Goal: Task Accomplishment & Management: Use online tool/utility

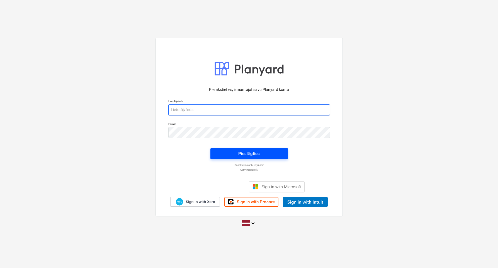
type input "[PERSON_NAME][EMAIL_ADDRESS][DOMAIN_NAME]"
click at [245, 148] on button "Pieslēgties" at bounding box center [250, 153] width 78 height 11
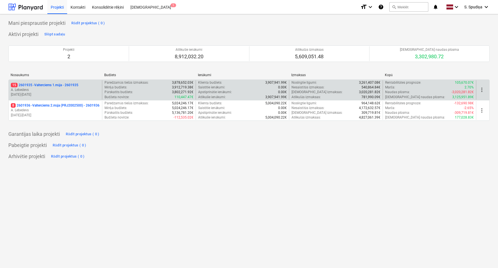
click at [78, 94] on p "[DATE] - [DATE]" at bounding box center [55, 94] width 89 height 5
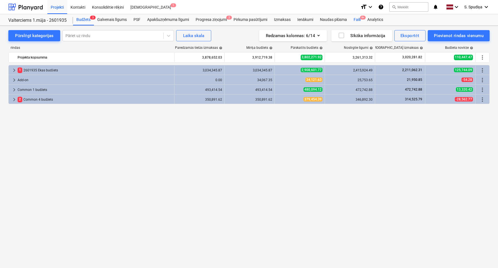
click at [358, 21] on div "Faili 9+" at bounding box center [358, 19] width 14 height 11
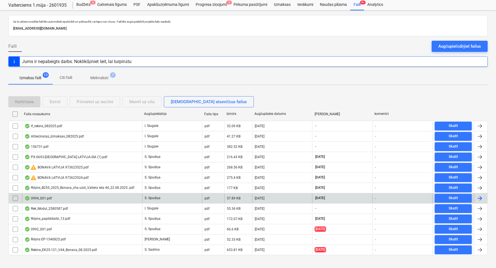
scroll to position [22, 0]
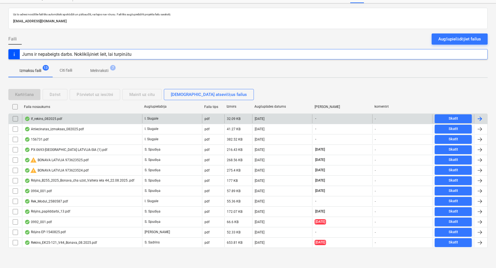
click at [63, 119] on div "If_rekins_082025.pdf" at bounding box center [82, 118] width 120 height 9
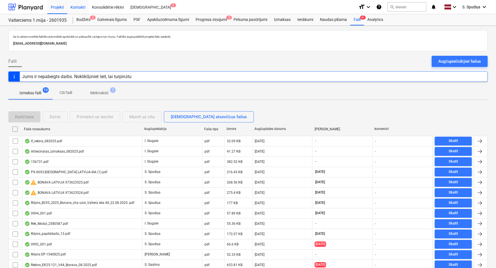
scroll to position [22, 0]
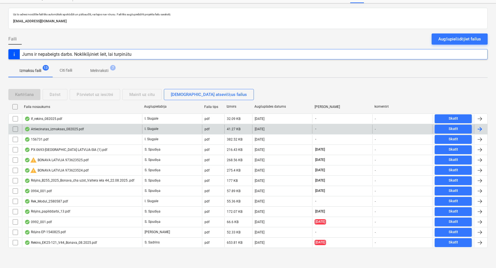
click at [75, 129] on div "Attiecinatas_izmaksas_082025.pdf" at bounding box center [54, 129] width 59 height 4
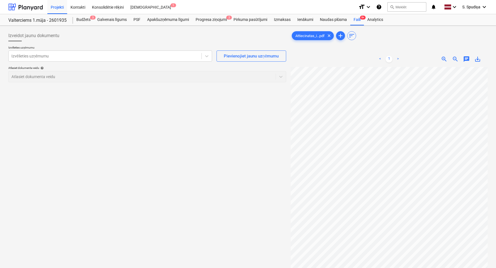
scroll to position [0, 10]
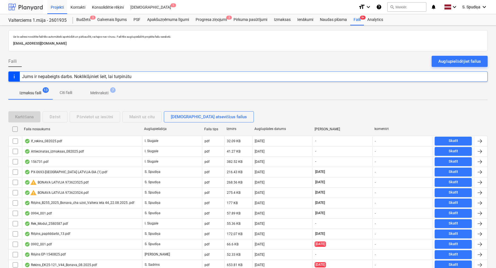
scroll to position [22, 0]
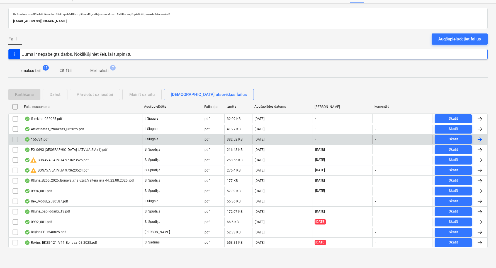
click at [59, 139] on div "156731.pdf" at bounding box center [82, 139] width 120 height 9
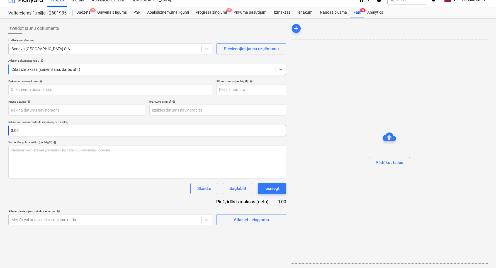
type input "156731.pdf"
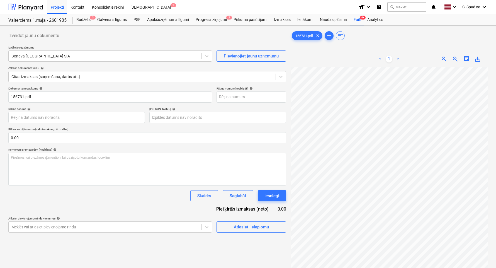
scroll to position [0, 0]
click at [74, 60] on div "Bonava [GEOGRAPHIC_DATA] SIA" at bounding box center [105, 56] width 193 height 8
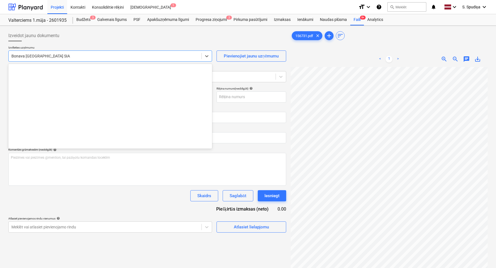
scroll to position [1025, 0]
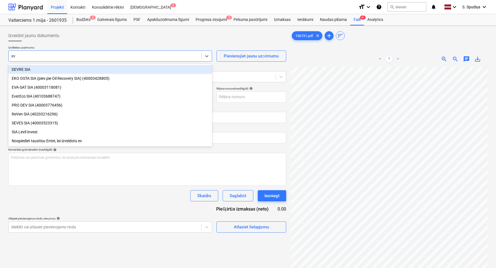
type input "eva"
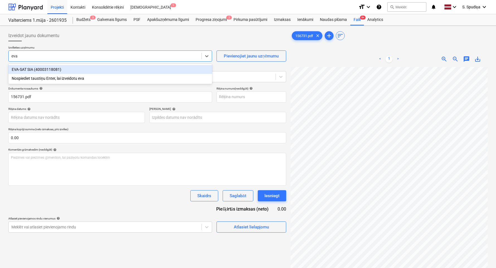
click at [51, 68] on div "EVA-SAT SIA (40003118081)" at bounding box center [110, 69] width 204 height 9
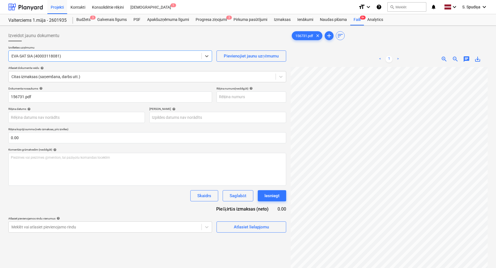
scroll to position [0, 13]
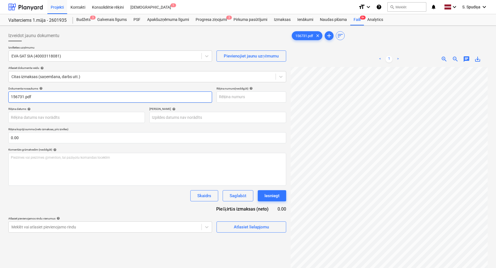
drag, startPoint x: 44, startPoint y: 96, endPoint x: -18, endPoint y: 102, distance: 62.2
click at [0, 102] on html "Projekti Kontakti Konsolidētie rēķini Iesūtne 1 format_size keyboard_arrow_down…" at bounding box center [248, 134] width 496 height 268
drag, startPoint x: 23, startPoint y: 100, endPoint x: 4, endPoint y: 102, distance: 18.5
click at [4, 102] on div "Izveidot jaunu dokumentu Izvēlieties uzņēmumu EVA-SAT SIA (40003118081) Pievien…" at bounding box center [248, 175] width 496 height 298
type input "EVA-156731"
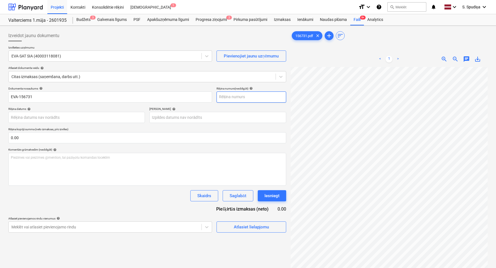
click at [253, 98] on input "text" at bounding box center [252, 96] width 70 height 11
paste input "EVA-156731"
type input "EVA-156731"
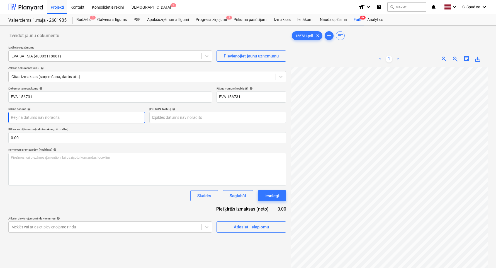
click at [55, 119] on body "Projekti Kontakti Konsolidētie rēķini Iesūtne 1 format_size keyboard_arrow_down…" at bounding box center [248, 134] width 496 height 268
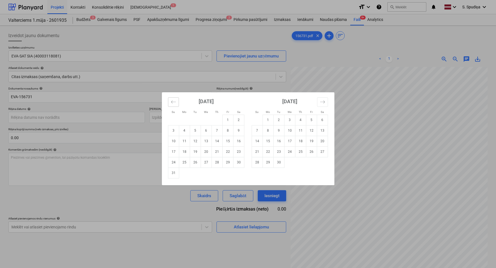
click at [172, 102] on icon "Move backward to switch to the previous month." at bounding box center [173, 101] width 5 height 5
click at [196, 152] on td "22" at bounding box center [195, 151] width 11 height 11
type input "[DATE]"
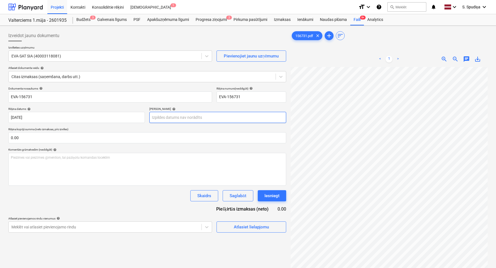
click at [188, 120] on body "Projekti Kontakti Konsolidētie rēķini Iesūtne 1 format_size keyboard_arrow_down…" at bounding box center [248, 134] width 496 height 268
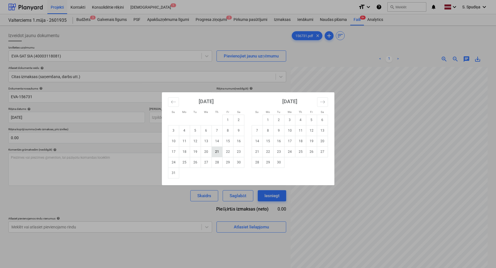
click at [219, 153] on td "21" at bounding box center [217, 151] width 11 height 11
type input "[DATE]"
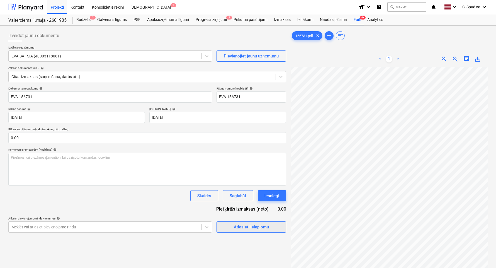
click at [232, 227] on span "Atlasiet lielapjomu" at bounding box center [252, 226] width 56 height 7
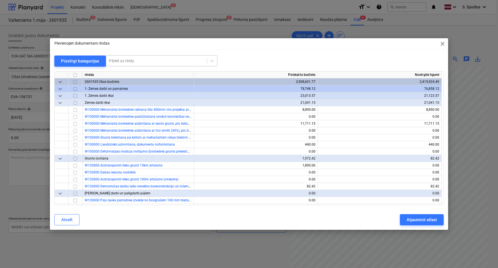
click at [136, 61] on div at bounding box center [156, 61] width 95 height 6
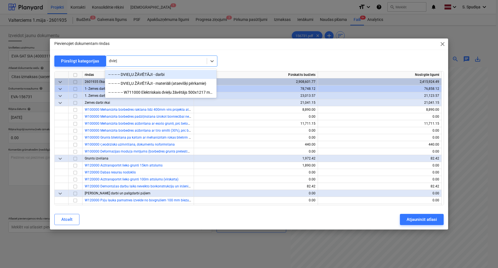
type input "dvieļu"
click at [140, 84] on div "-- -- -- -- DVIEĻU ŽĀVĒTĀJI - materiāli (atsevišķi pērkamie)" at bounding box center [161, 83] width 112 height 9
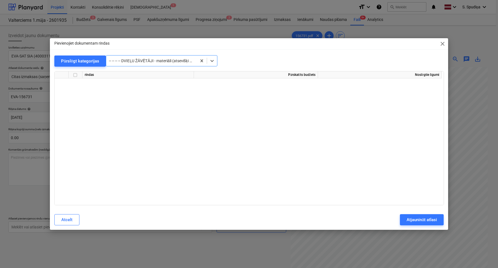
scroll to position [4148, 0]
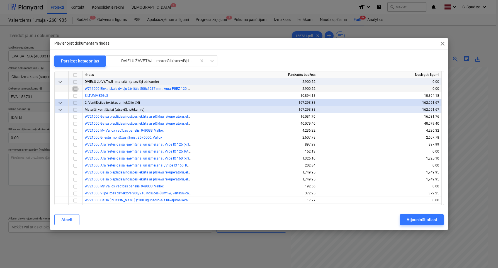
click at [76, 88] on input "checkbox" at bounding box center [75, 89] width 7 height 7
click at [158, 61] on div at bounding box center [156, 61] width 95 height 6
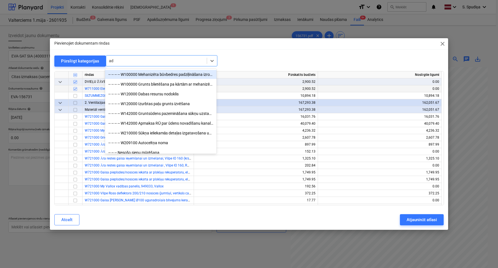
type input "add"
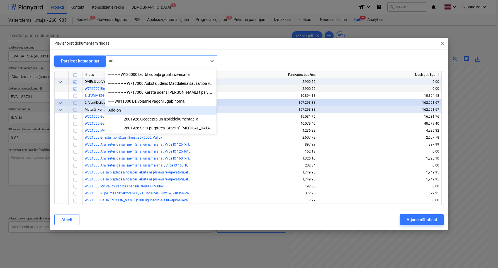
click at [127, 111] on div "Add-on" at bounding box center [161, 110] width 112 height 9
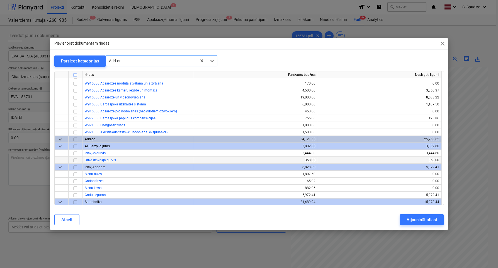
scroll to position [5180, 0]
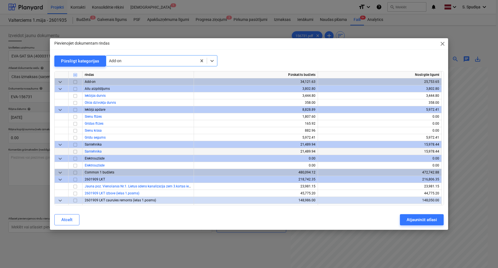
click at [76, 151] on input "checkbox" at bounding box center [75, 151] width 7 height 7
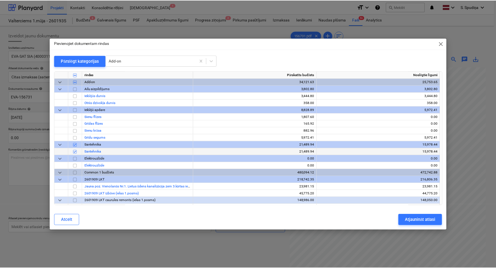
scroll to position [5208, 0]
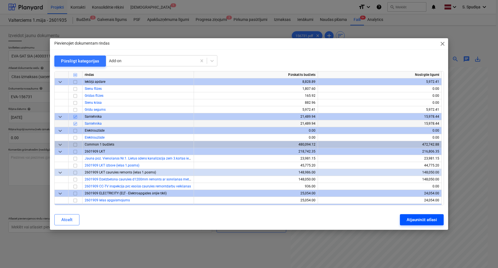
click at [432, 220] on div "Atjaunināt atlasi" at bounding box center [422, 219] width 30 height 7
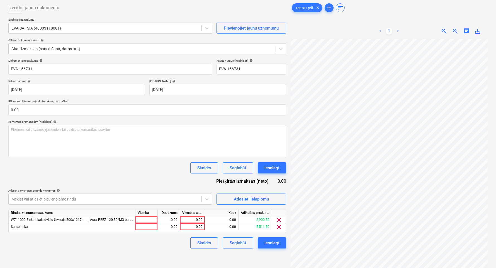
scroll to position [16, 13]
click at [189, 219] on div "0.00" at bounding box center [192, 219] width 20 height 7
type input "5016.24"
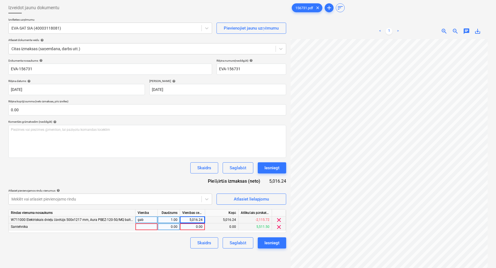
click at [196, 226] on div "0.00" at bounding box center [192, 226] width 20 height 7
type input "989.52"
click at [236, 245] on div "Saglabāt" at bounding box center [238, 242] width 16 height 7
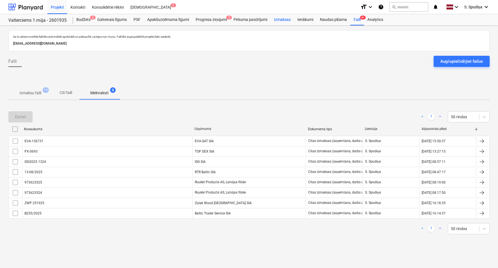
click at [286, 18] on div "Izmaksas" at bounding box center [282, 19] width 23 height 11
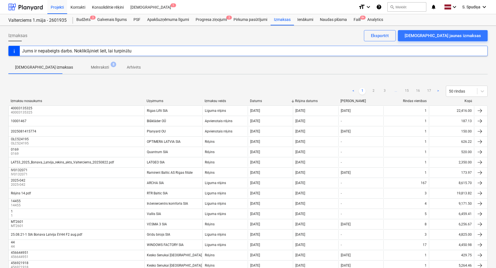
drag, startPoint x: 375, startPoint y: 90, endPoint x: 378, endPoint y: 75, distance: 15.5
click at [375, 89] on link "2" at bounding box center [373, 91] width 7 height 7
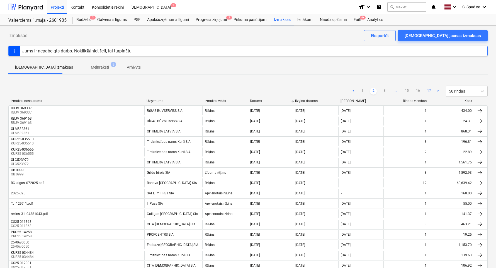
click at [430, 90] on link "17" at bounding box center [429, 91] width 7 height 7
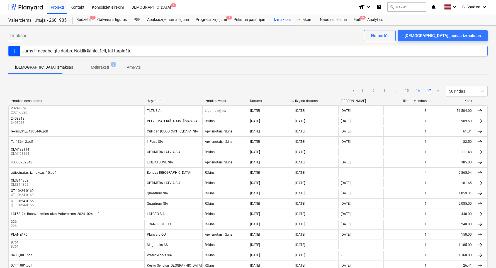
click at [418, 91] on link "16" at bounding box center [418, 91] width 7 height 7
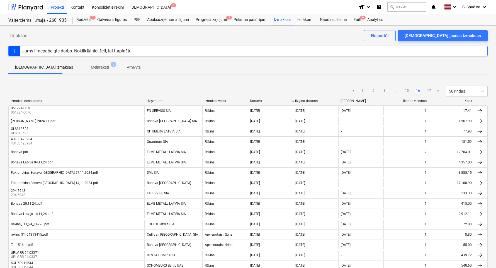
drag, startPoint x: 406, startPoint y: 92, endPoint x: 402, endPoint y: 84, distance: 9.0
click at [406, 92] on link "15" at bounding box center [407, 91] width 7 height 7
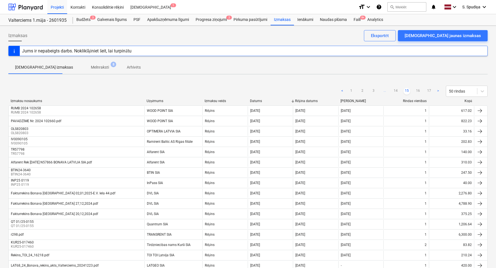
click at [397, 89] on link "14" at bounding box center [396, 91] width 7 height 7
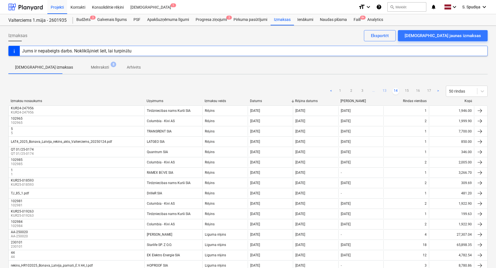
click at [384, 91] on link "13" at bounding box center [384, 91] width 7 height 7
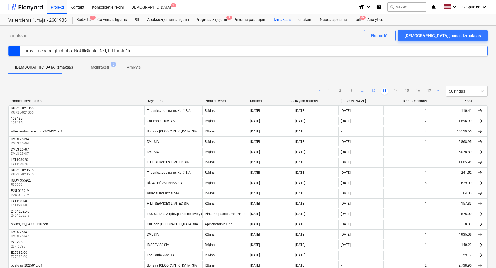
click at [376, 90] on link "12" at bounding box center [373, 91] width 7 height 7
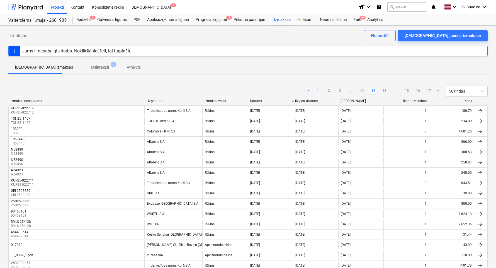
drag, startPoint x: 362, startPoint y: 90, endPoint x: 370, endPoint y: 61, distance: 30.8
click at [362, 90] on link "11" at bounding box center [362, 91] width 7 height 7
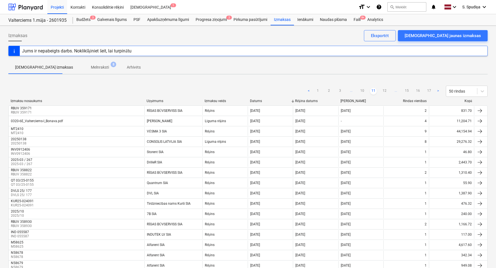
drag, startPoint x: 364, startPoint y: 89, endPoint x: 369, endPoint y: 68, distance: 21.5
click at [364, 89] on link "10" at bounding box center [362, 91] width 7 height 7
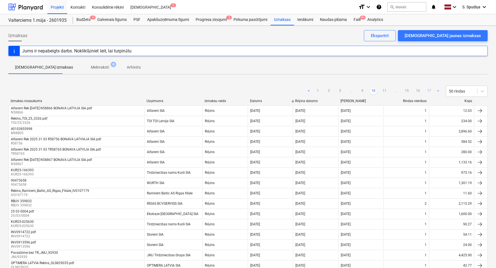
click at [428, 90] on link "17" at bounding box center [429, 91] width 7 height 7
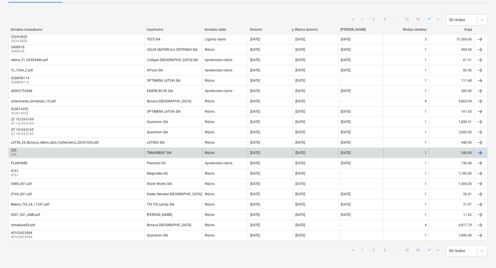
scroll to position [75, 0]
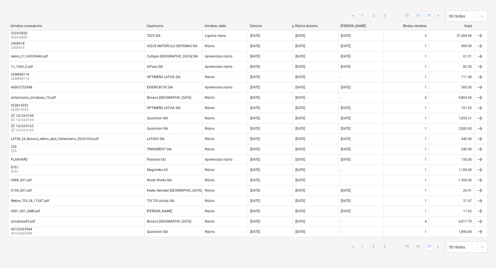
click at [418, 16] on link "16" at bounding box center [418, 16] width 7 height 7
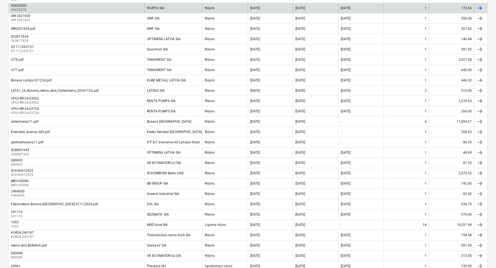
scroll to position [298, 0]
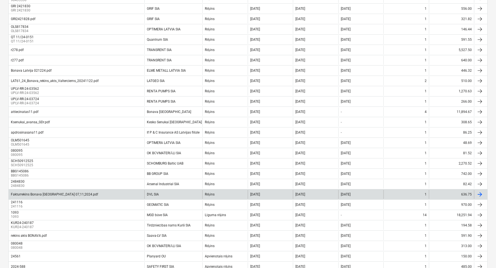
click at [93, 194] on div "Fakturrekins Bonava [GEOGRAPHIC_DATA] 07,11,2024.pdf" at bounding box center [77, 194] width 136 height 9
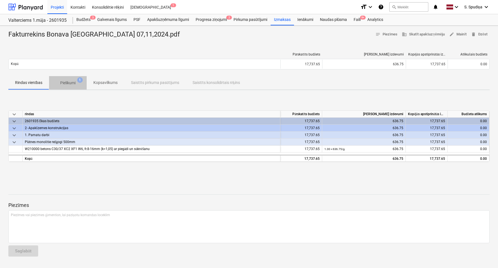
click at [73, 86] on span "Pielikumi 1" at bounding box center [68, 83] width 38 height 10
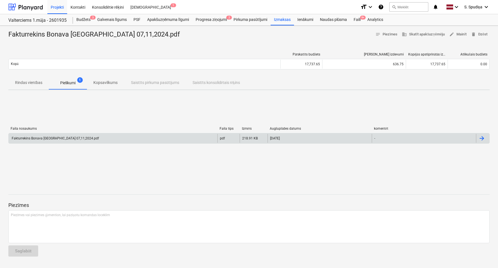
click at [64, 143] on div "Fakturrekins Bonava [GEOGRAPHIC_DATA] 07,11,2024.pdf pdf 218.91 KB [DATE] -" at bounding box center [249, 138] width 482 height 11
click at [61, 136] on div "Fakturrekins Bonava [GEOGRAPHIC_DATA] 07,11,2024.pdf" at bounding box center [55, 138] width 88 height 4
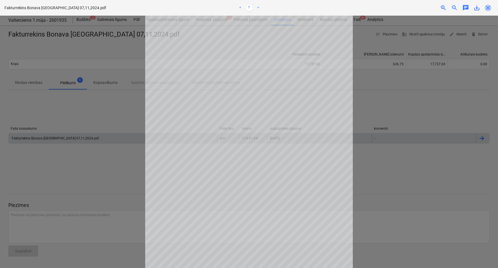
click at [486, 8] on span "close" at bounding box center [488, 7] width 7 height 7
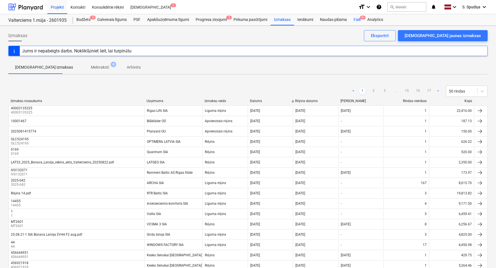
click at [356, 18] on div "Faili 9+" at bounding box center [358, 19] width 14 height 11
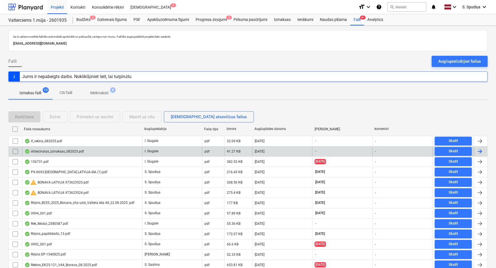
click at [65, 149] on div "Attiecinatas_izmaksas_082025.pdf" at bounding box center [54, 151] width 59 height 4
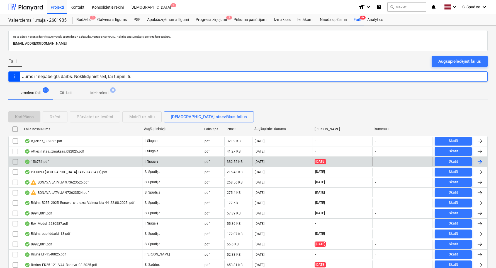
click at [59, 160] on div "156731.pdf" at bounding box center [82, 161] width 120 height 9
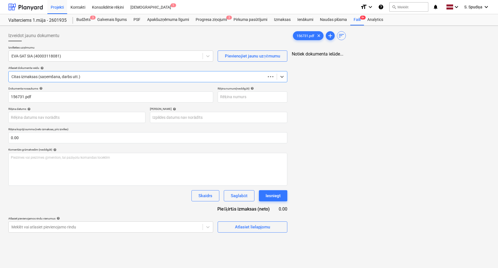
type input "EVA-156731"
type input "[DATE]"
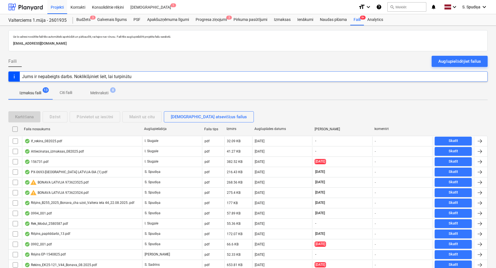
click at [66, 172] on div "PX-0693-[GEOGRAPHIC_DATA] LATVIJA-SIA (1).pdf" at bounding box center [66, 172] width 83 height 4
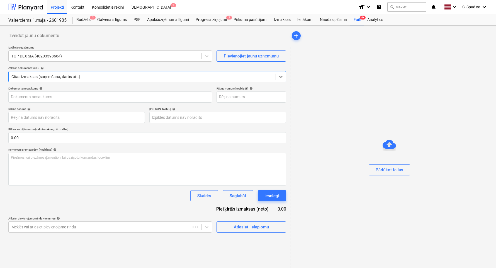
type input "PX-0693"
type input "[DATE]"
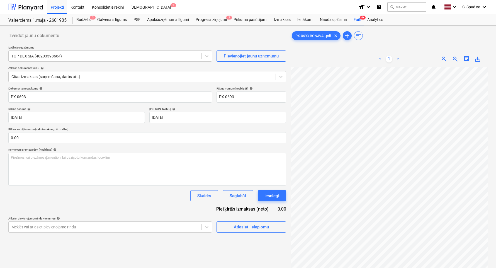
scroll to position [45, 13]
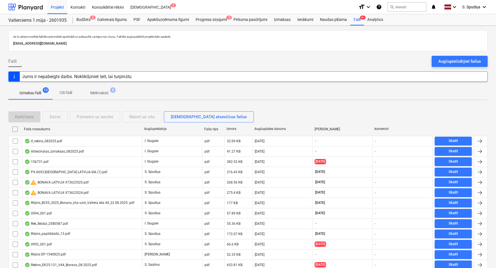
click at [102, 96] on p "Melnraksti" at bounding box center [99, 93] width 18 height 6
click at [62, 5] on div "Projekti" at bounding box center [57, 7] width 20 height 14
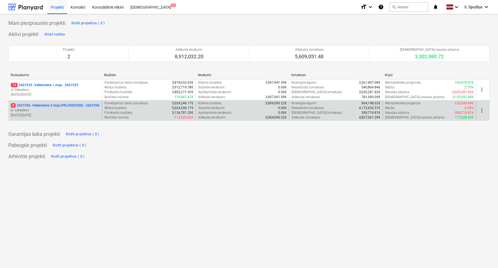
click at [62, 113] on p "A. Lebedevs" at bounding box center [55, 110] width 89 height 5
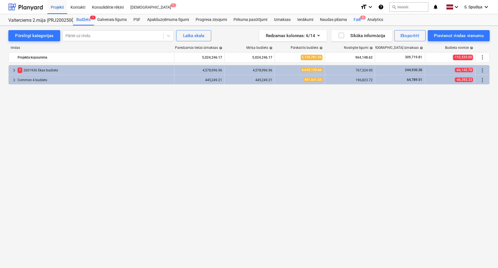
click at [360, 20] on div "Faili 8" at bounding box center [358, 19] width 14 height 11
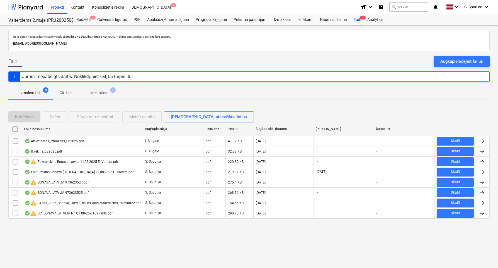
click at [102, 93] on p "Melnraksti" at bounding box center [99, 93] width 18 height 6
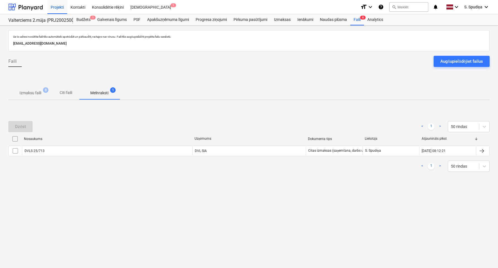
click at [36, 90] on p "Izmaksu faili" at bounding box center [31, 93] width 22 height 6
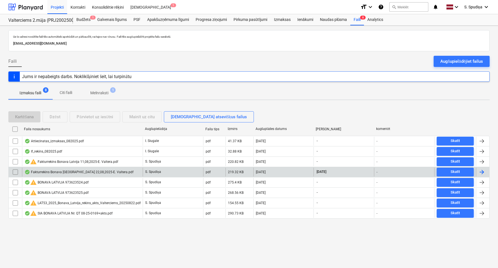
click at [72, 168] on div "Fakturrekins Bonava [GEOGRAPHIC_DATA] 22,08,2025-E. Valtera.pdf" at bounding box center [82, 172] width 121 height 9
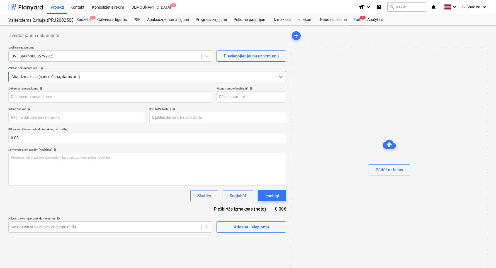
type input "DVLS 25/713"
type input "[DATE]"
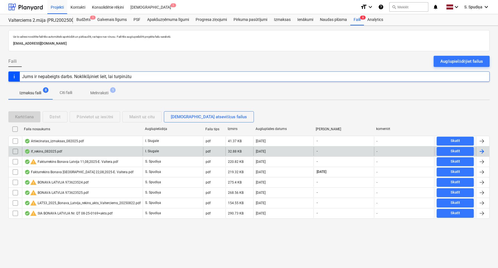
click at [55, 153] on div "If_rekins_082025.pdf" at bounding box center [44, 151] width 38 height 4
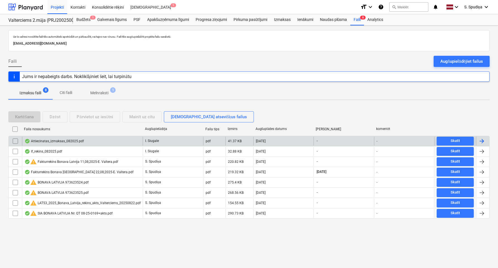
click at [71, 141] on div "Attiecinatas_izmaksas_082025.pdf" at bounding box center [54, 141] width 59 height 4
